Goal: Navigation & Orientation: Find specific page/section

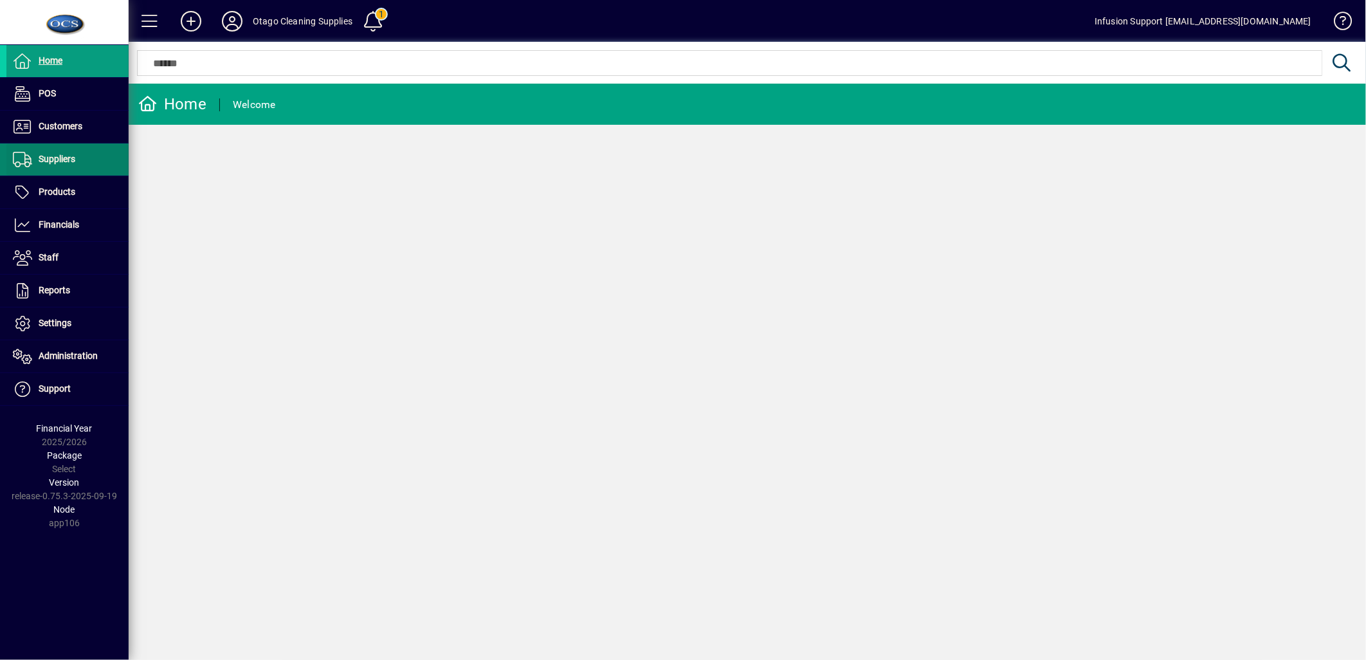
click at [62, 161] on span "Suppliers" at bounding box center [57, 159] width 37 height 10
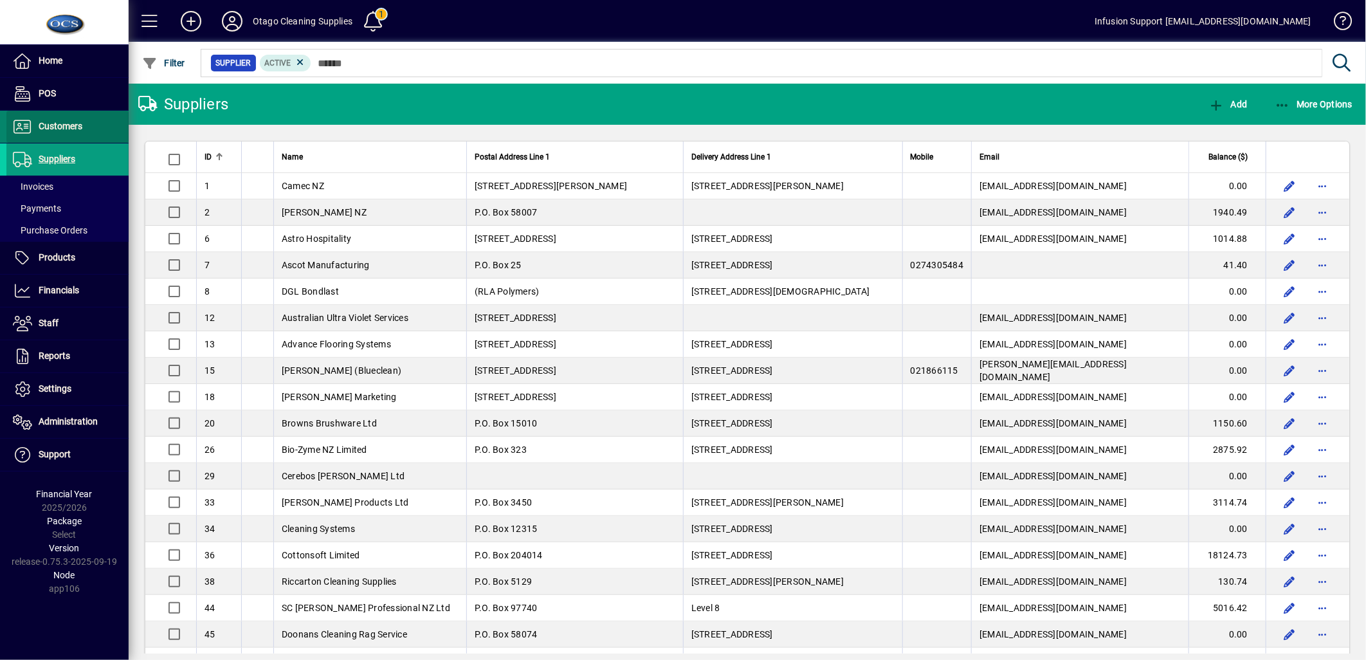
click at [56, 125] on span "Customers" at bounding box center [61, 126] width 44 height 10
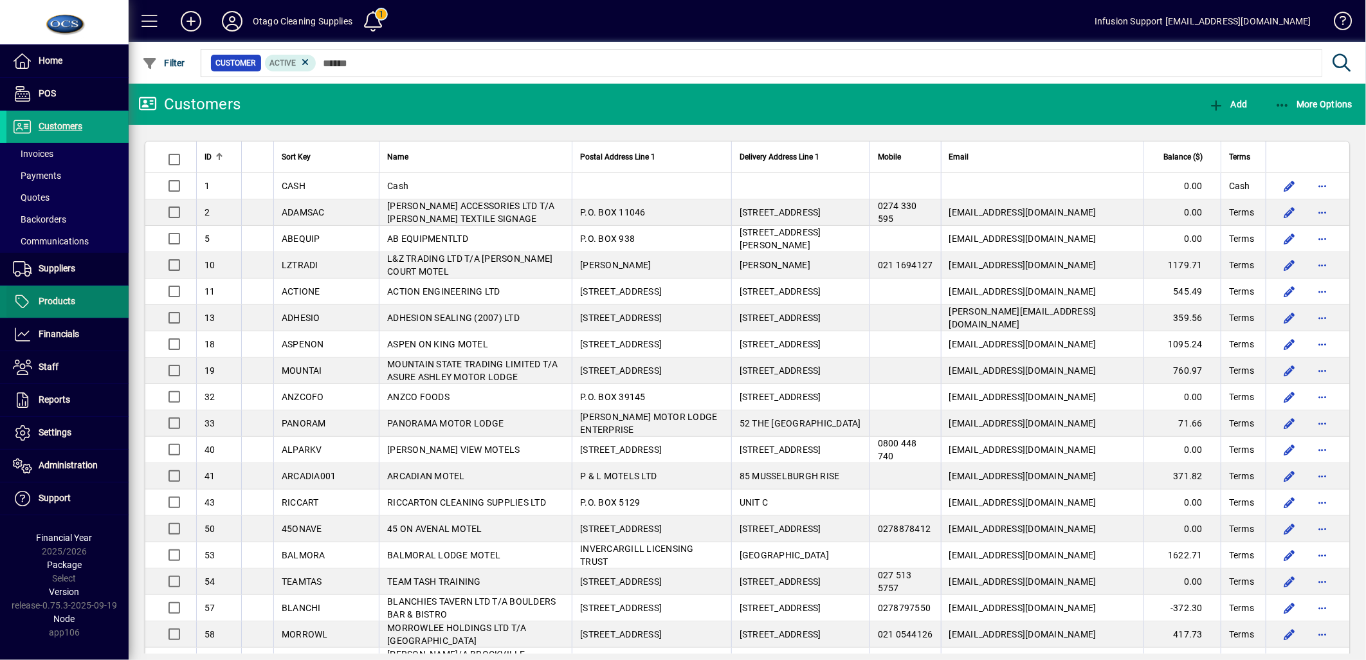
click at [54, 299] on span "Products" at bounding box center [57, 301] width 37 height 10
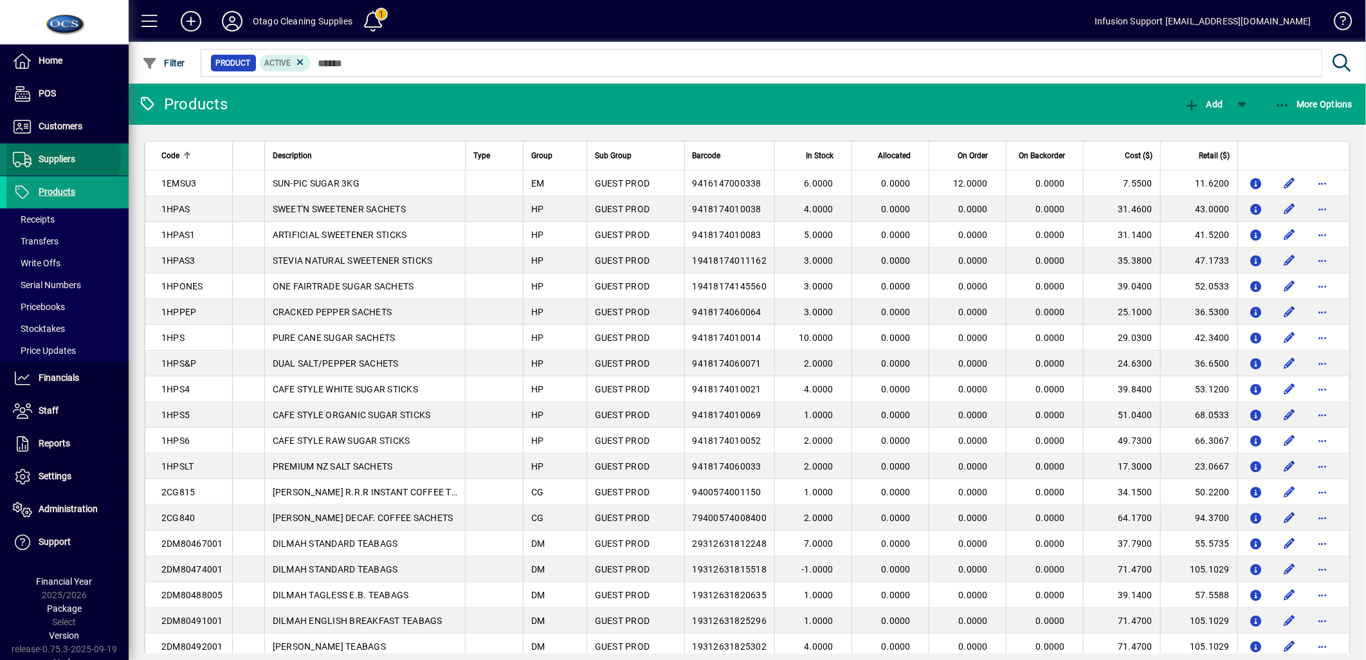
click at [46, 154] on span "Suppliers" at bounding box center [57, 159] width 37 height 10
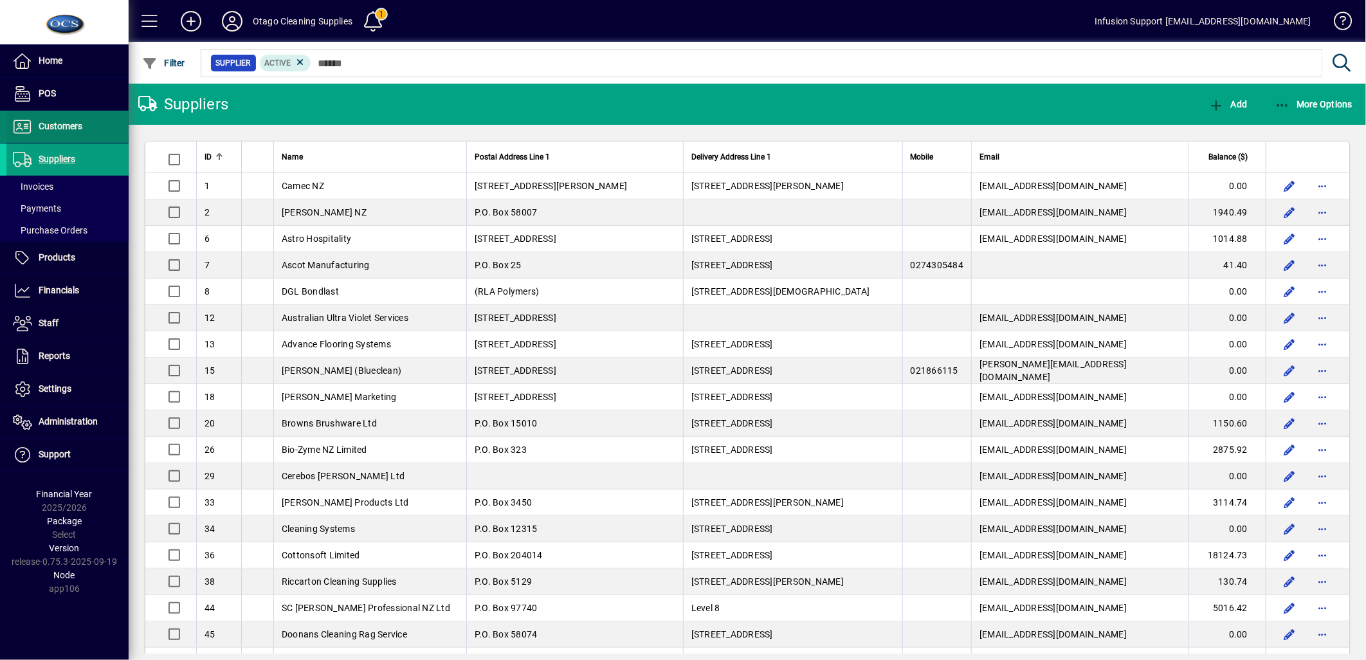
click at [60, 126] on span "Customers" at bounding box center [61, 126] width 44 height 10
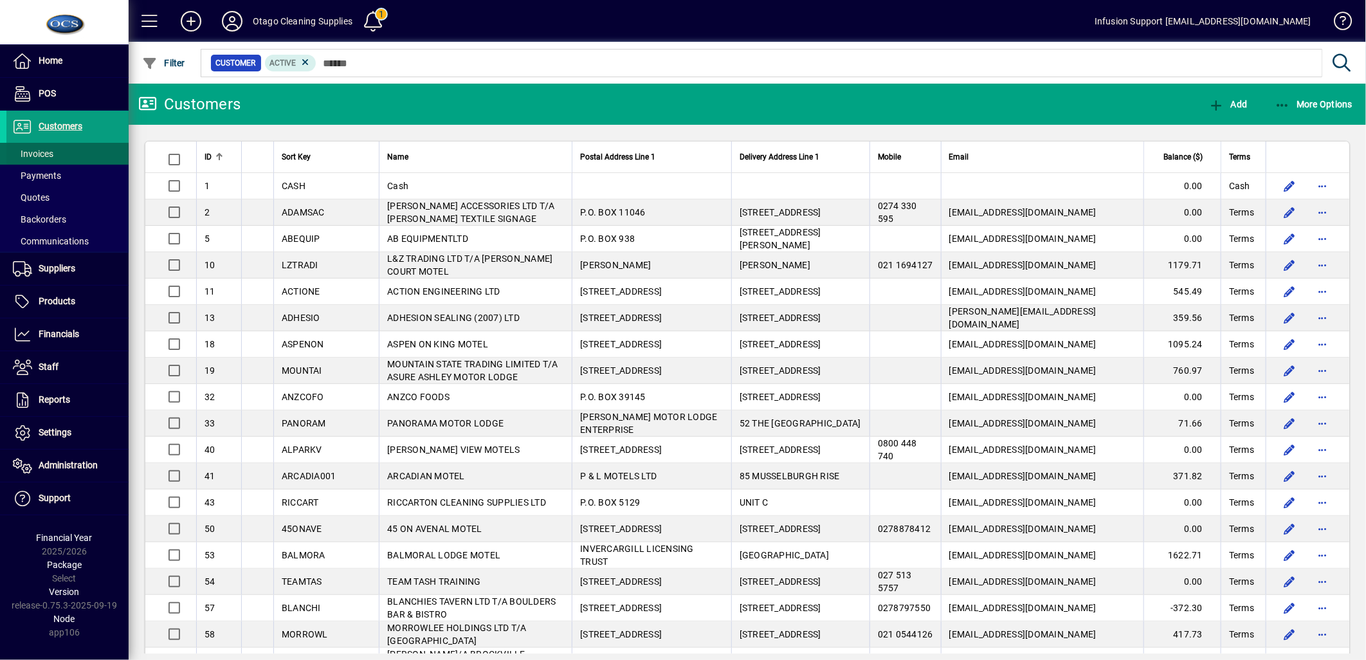
click at [48, 147] on span "Invoices" at bounding box center [29, 154] width 47 height 14
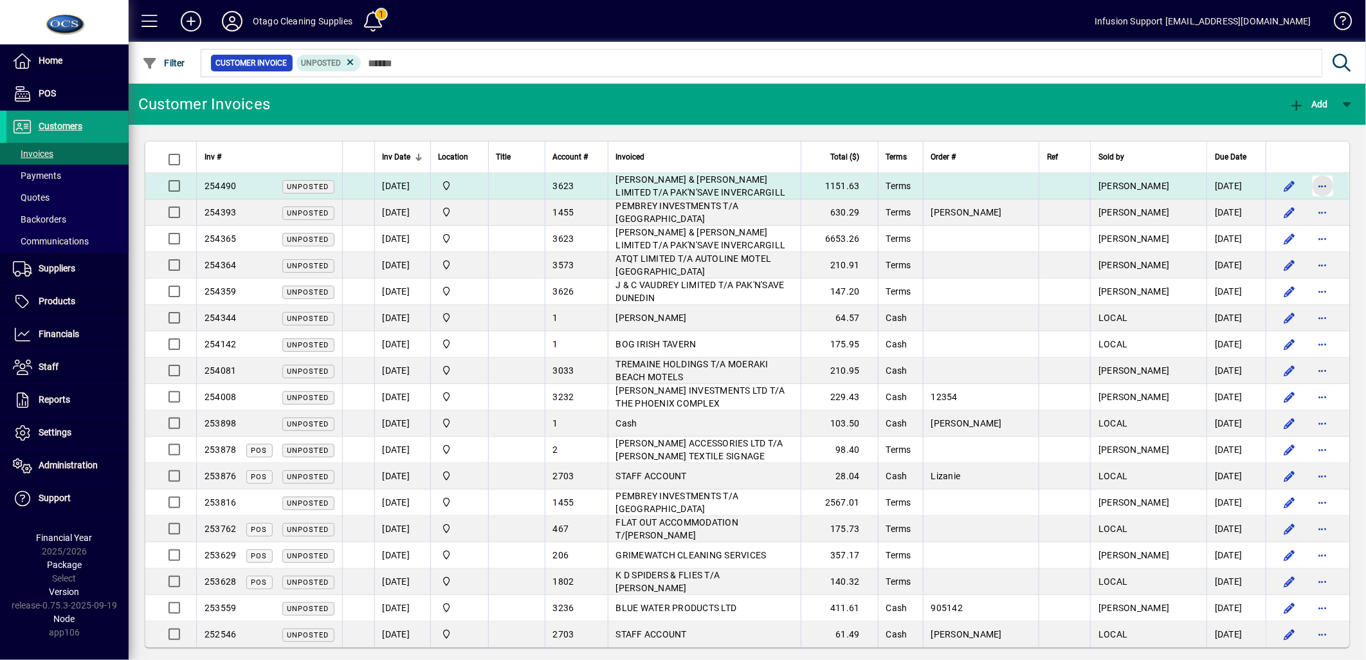
click at [1312, 184] on span "button" at bounding box center [1322, 185] width 31 height 31
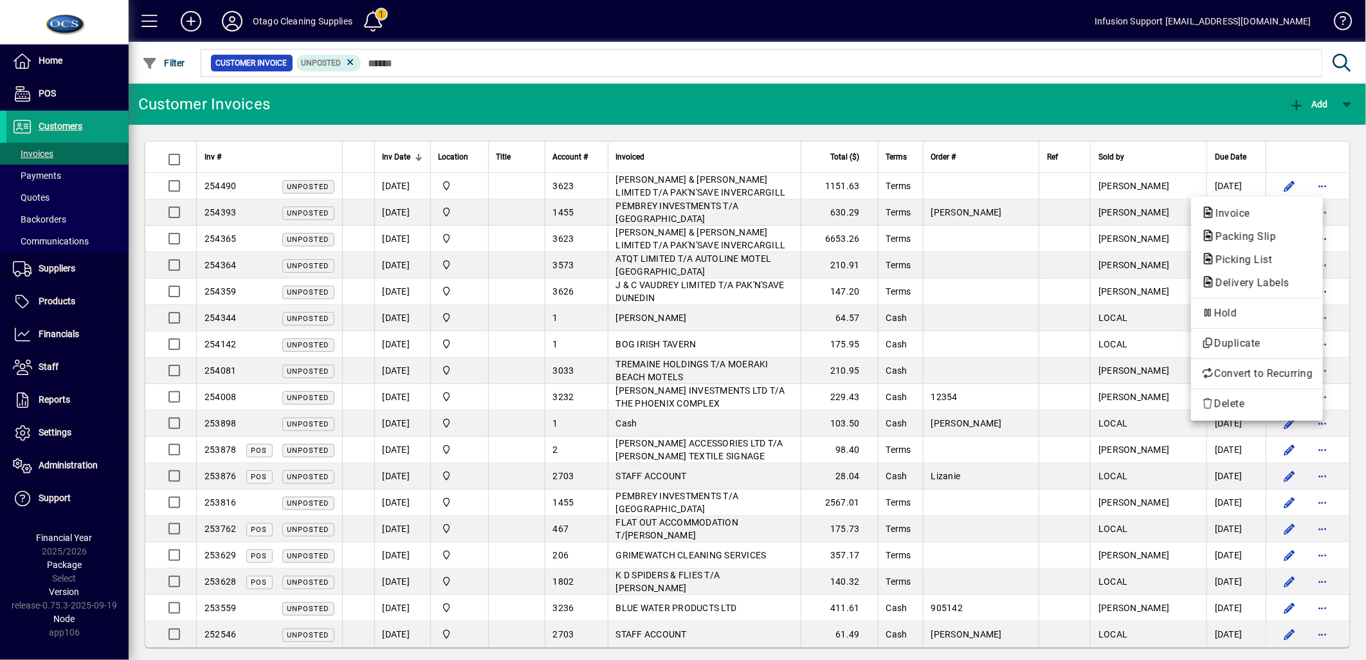
click at [1312, 183] on div at bounding box center [683, 330] width 1366 height 660
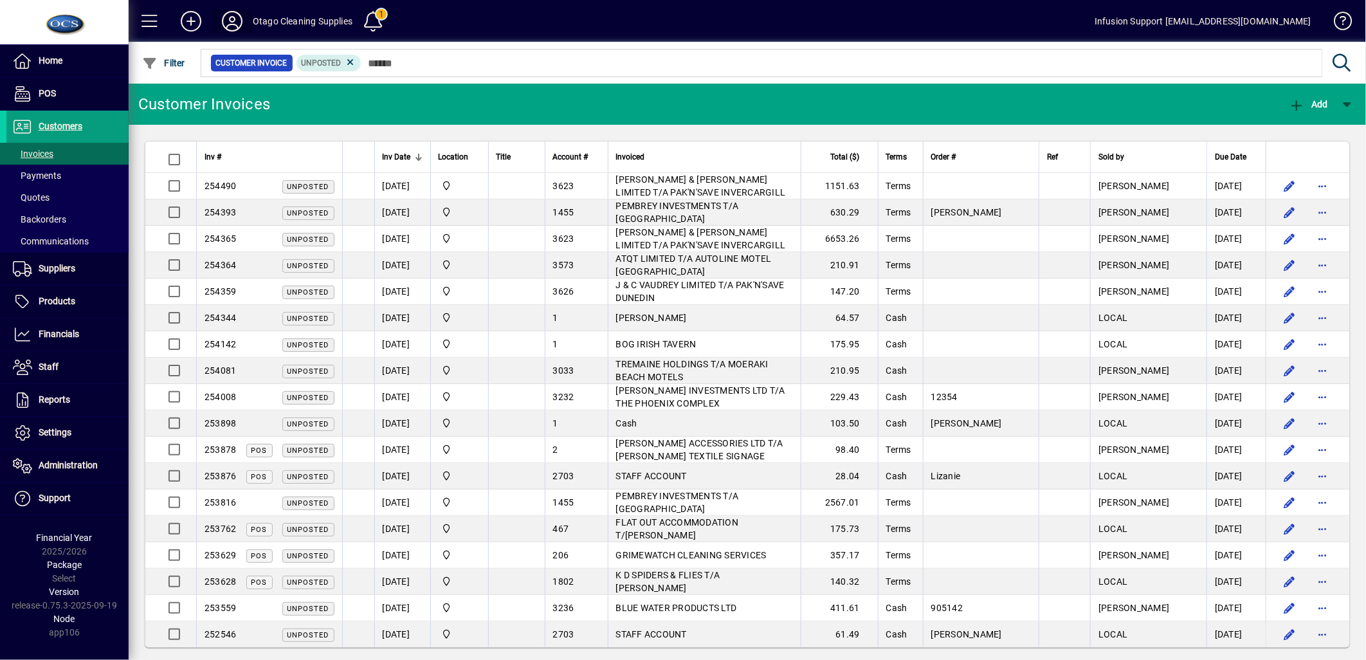
click at [230, 21] on icon at bounding box center [232, 21] width 26 height 21
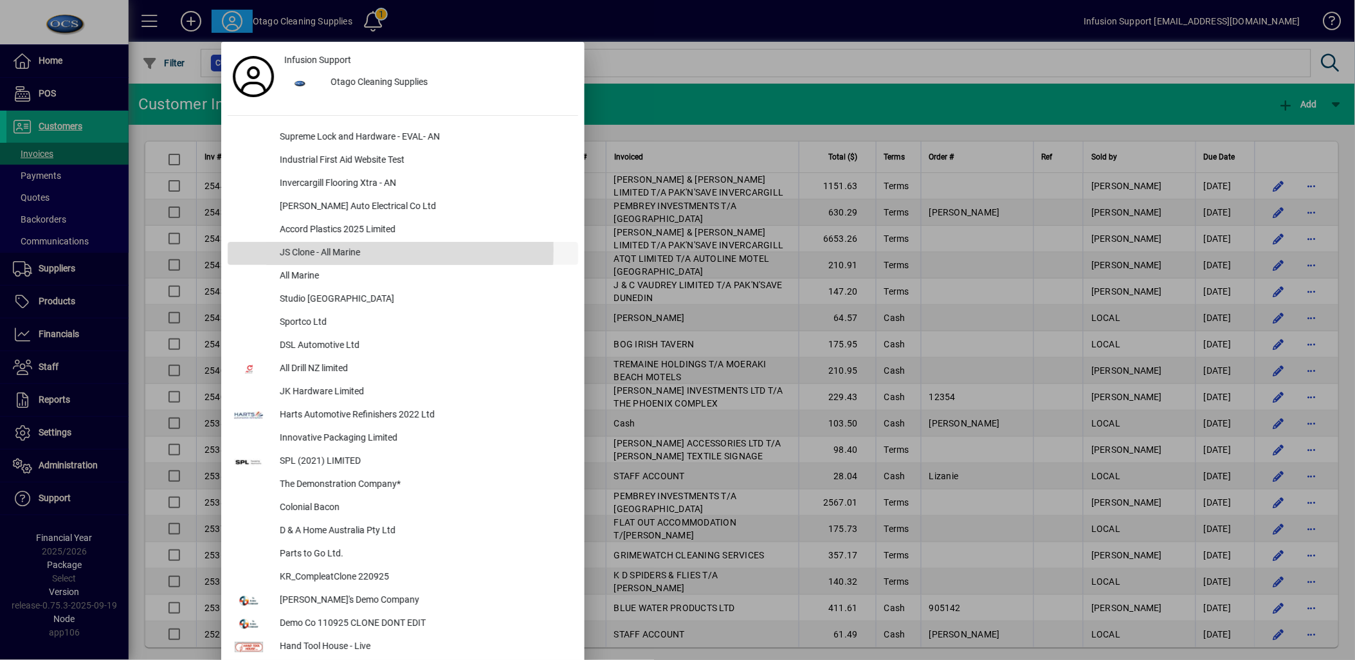
click at [328, 249] on div "JS Clone - All Marine" at bounding box center [423, 253] width 309 height 23
